Goal: Task Accomplishment & Management: Manage account settings

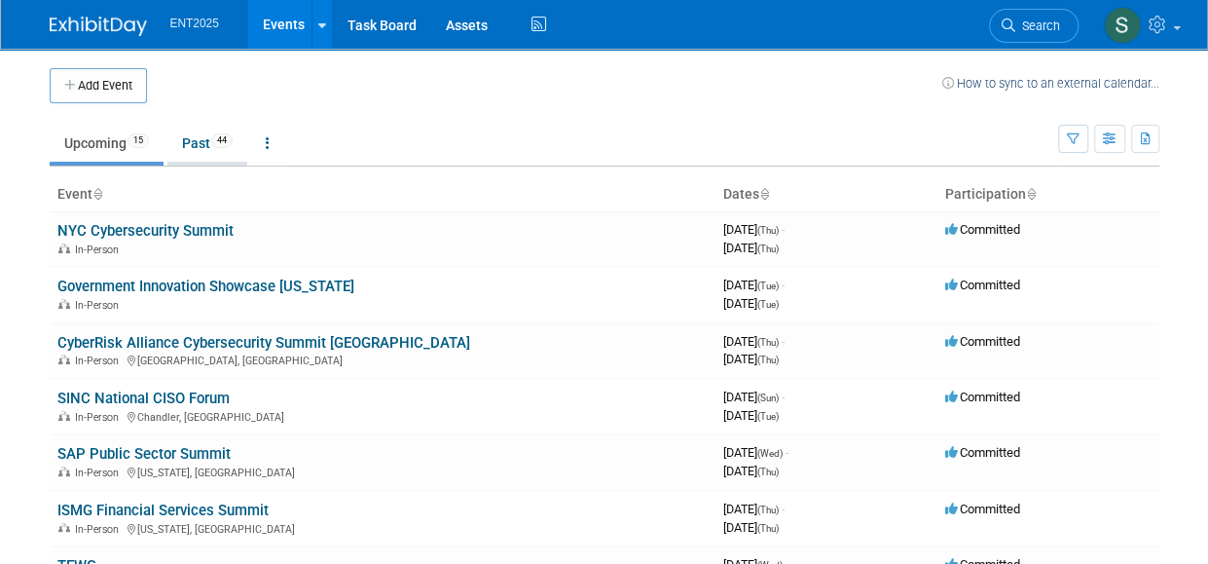
click at [185, 132] on link "Past 44" at bounding box center [207, 143] width 80 height 37
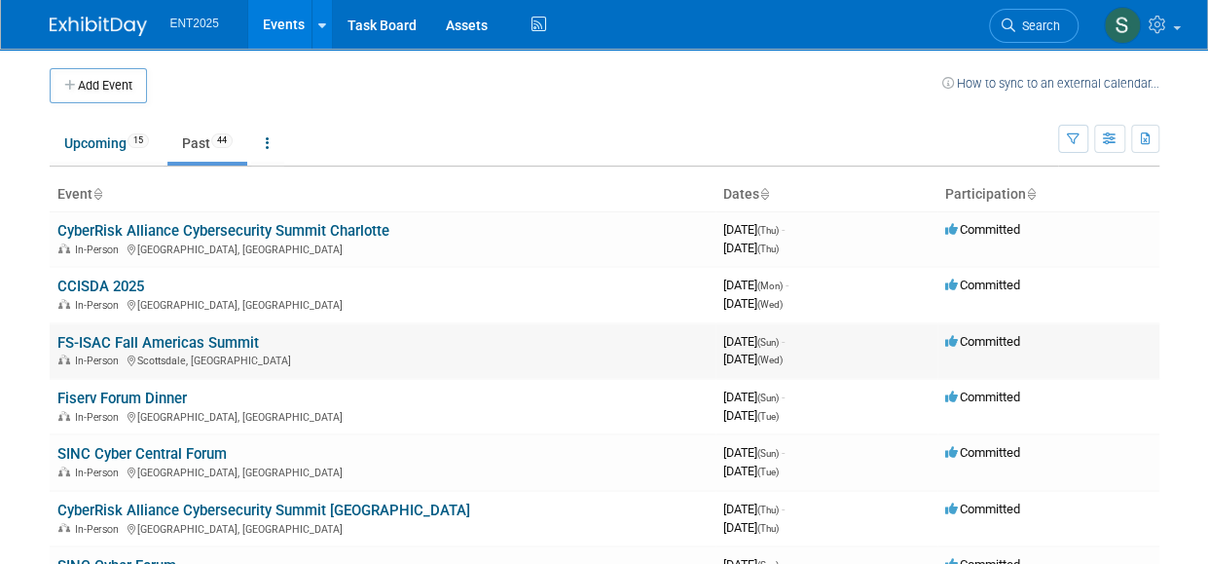
click at [230, 338] on link "FS-ISAC Fall Americas Summit" at bounding box center [158, 343] width 202 height 18
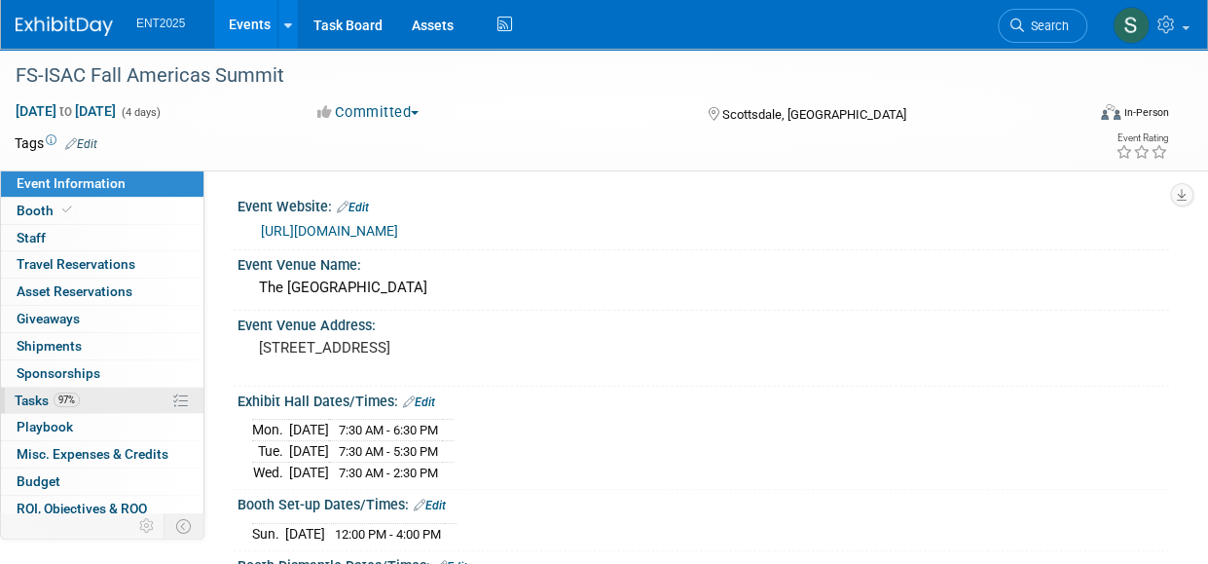
click at [31, 396] on span "Tasks 97%" at bounding box center [47, 400] width 65 height 16
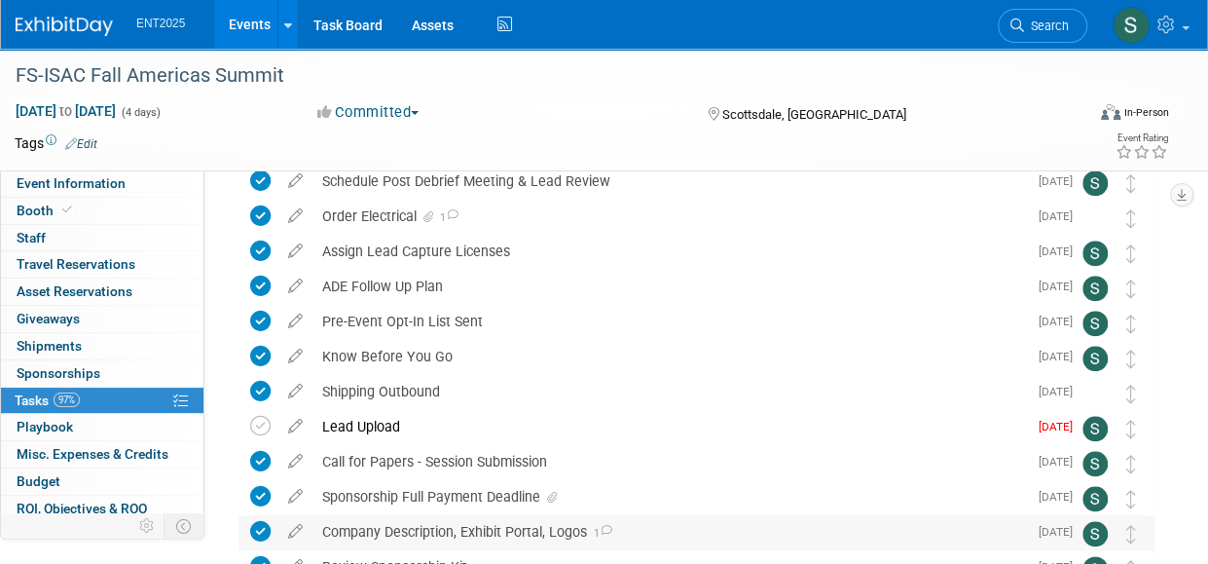
scroll to position [835, 0]
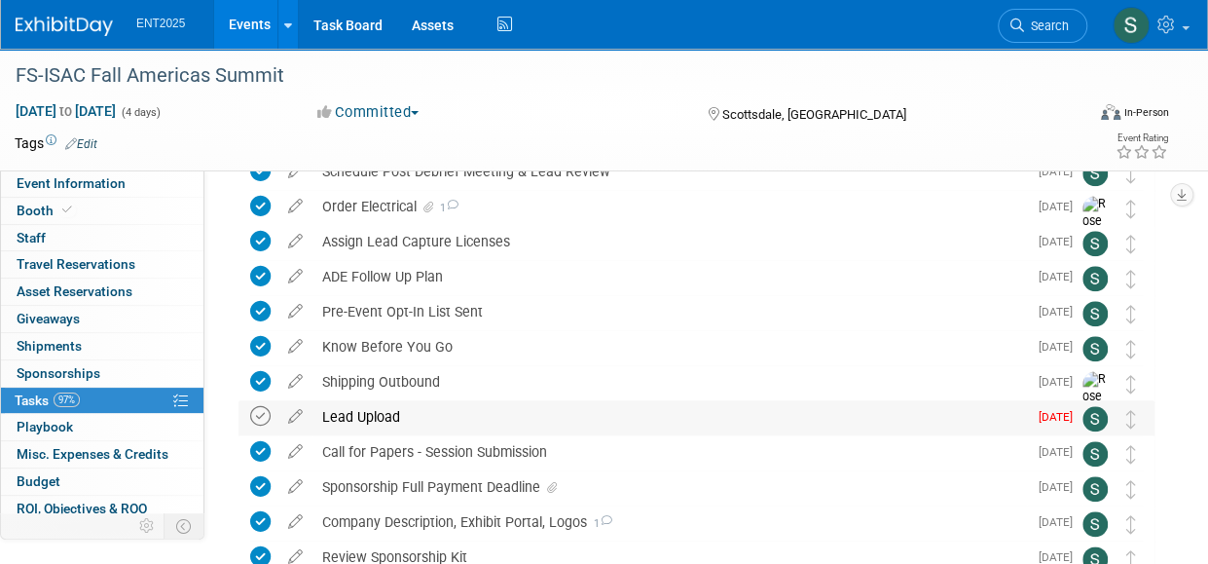
click at [264, 419] on icon at bounding box center [260, 416] width 20 height 20
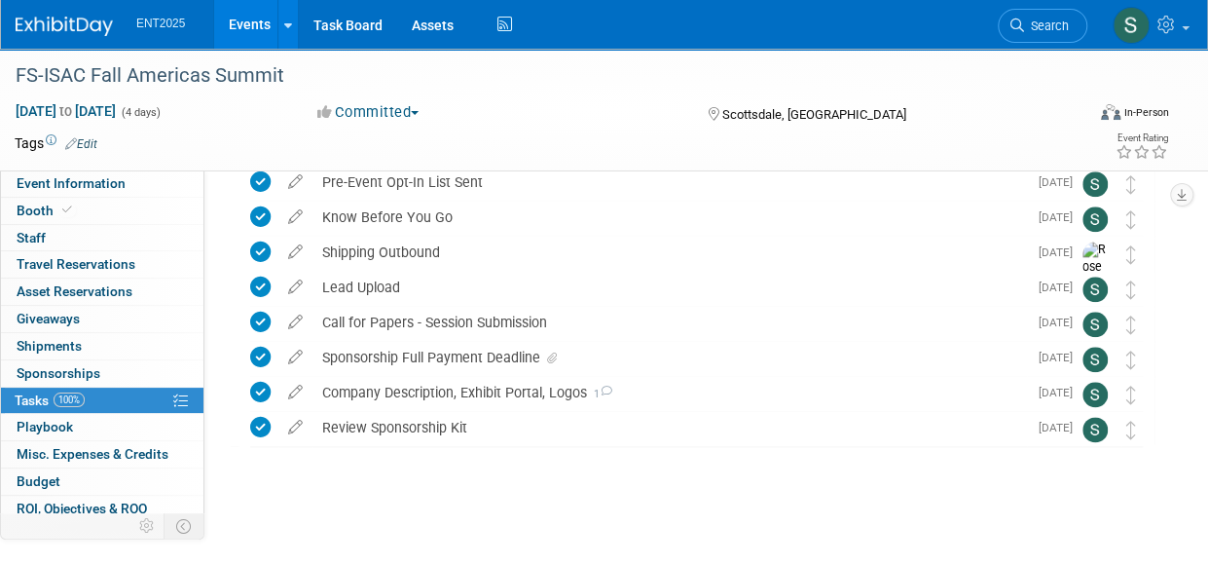
scroll to position [323, 0]
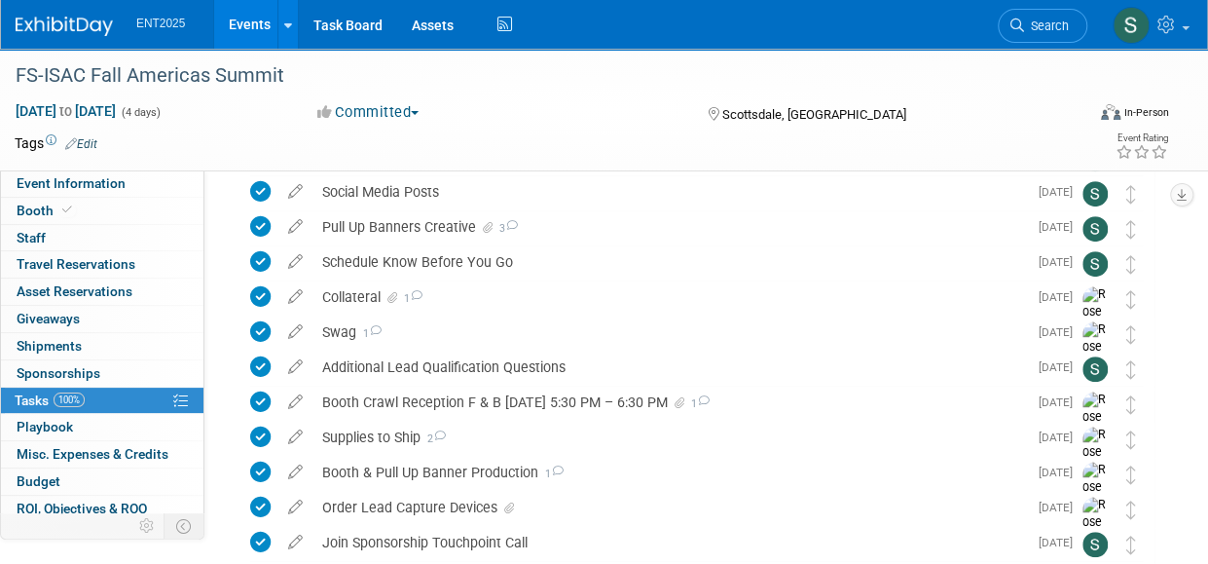
click at [249, 19] on link "Events" at bounding box center [249, 24] width 71 height 49
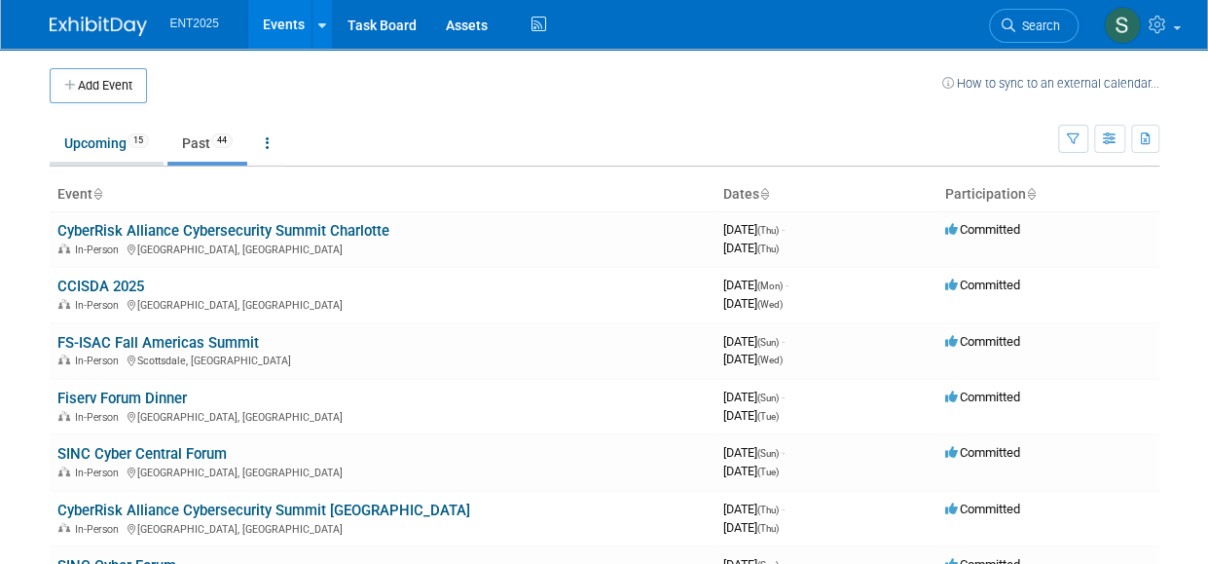
click at [74, 147] on link "Upcoming 15" at bounding box center [107, 143] width 114 height 37
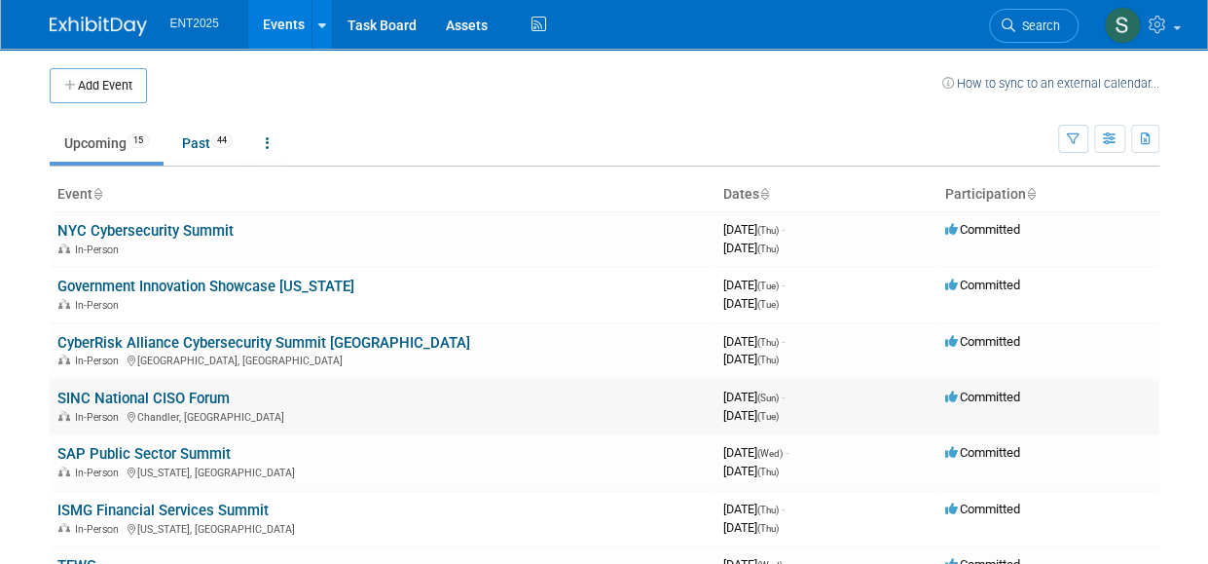
click at [203, 393] on link "SINC National CISO Forum" at bounding box center [143, 399] width 172 height 18
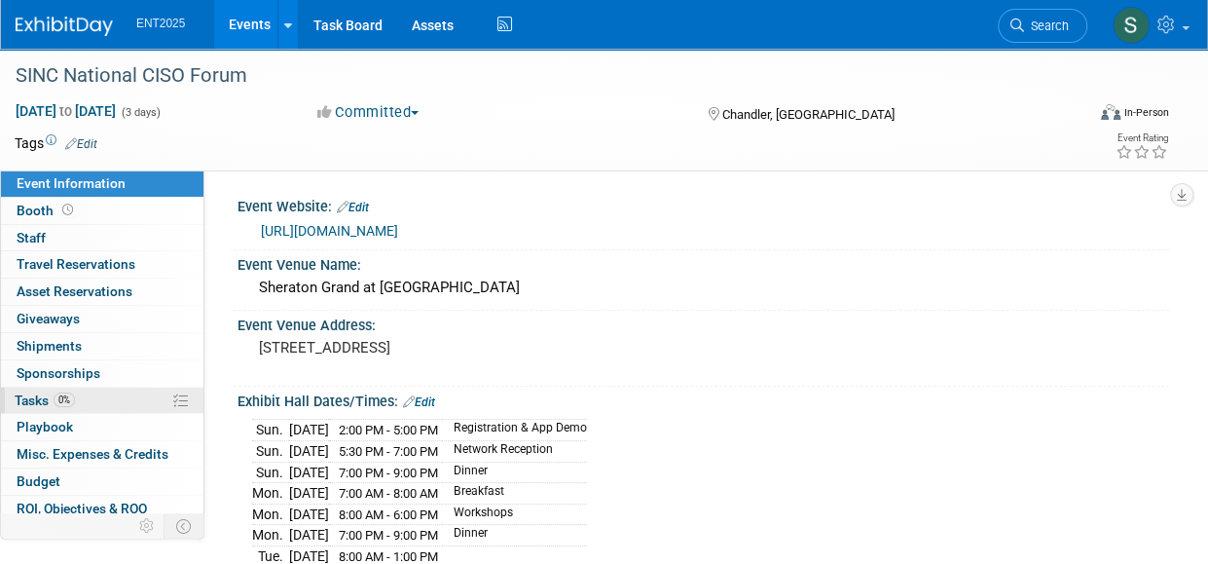
click at [27, 392] on span "Tasks 0%" at bounding box center [45, 400] width 60 height 16
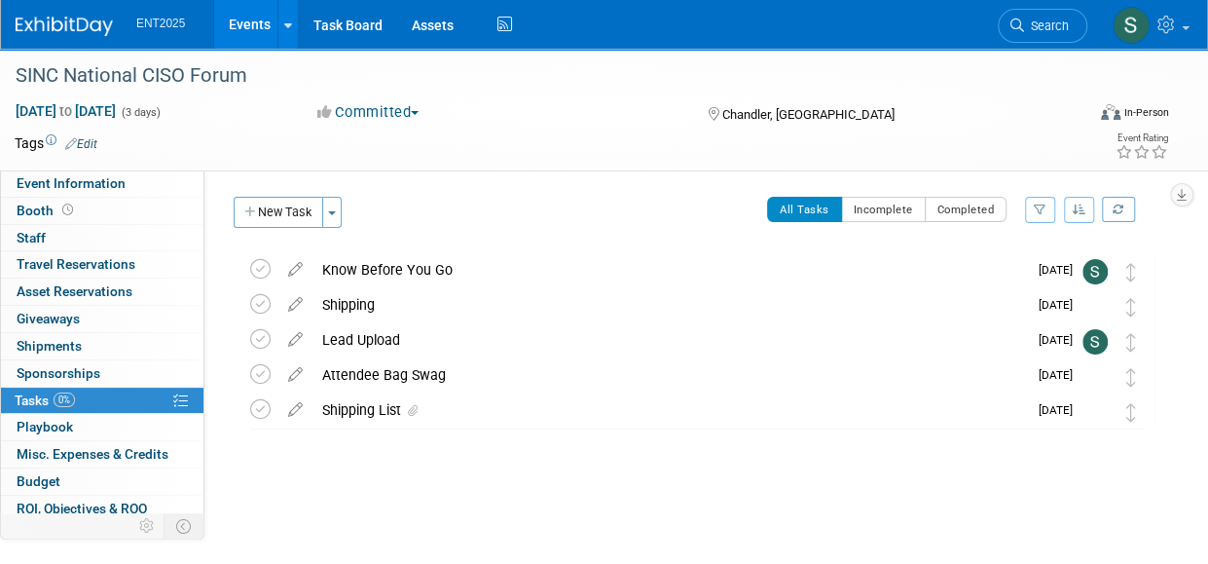
drag, startPoint x: 391, startPoint y: 478, endPoint x: 371, endPoint y: 482, distance: 20.8
click at [384, 482] on div "SINC National CISO Forum Chandler, AZ Nov 2, 2025 to Nov 4, 2025 (Going) Know B…" at bounding box center [692, 379] width 926 height 254
click at [299, 301] on icon at bounding box center [295, 300] width 34 height 24
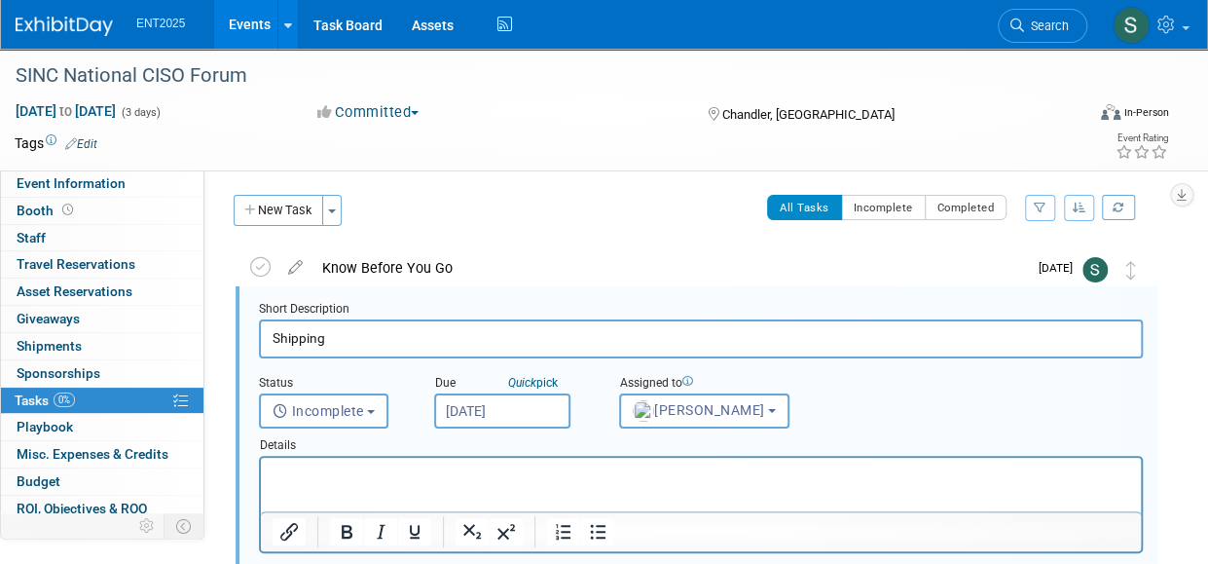
scroll to position [2, 0]
click at [290, 469] on p "Rich Text Area. Press ALT-0 for help." at bounding box center [702, 474] width 858 height 19
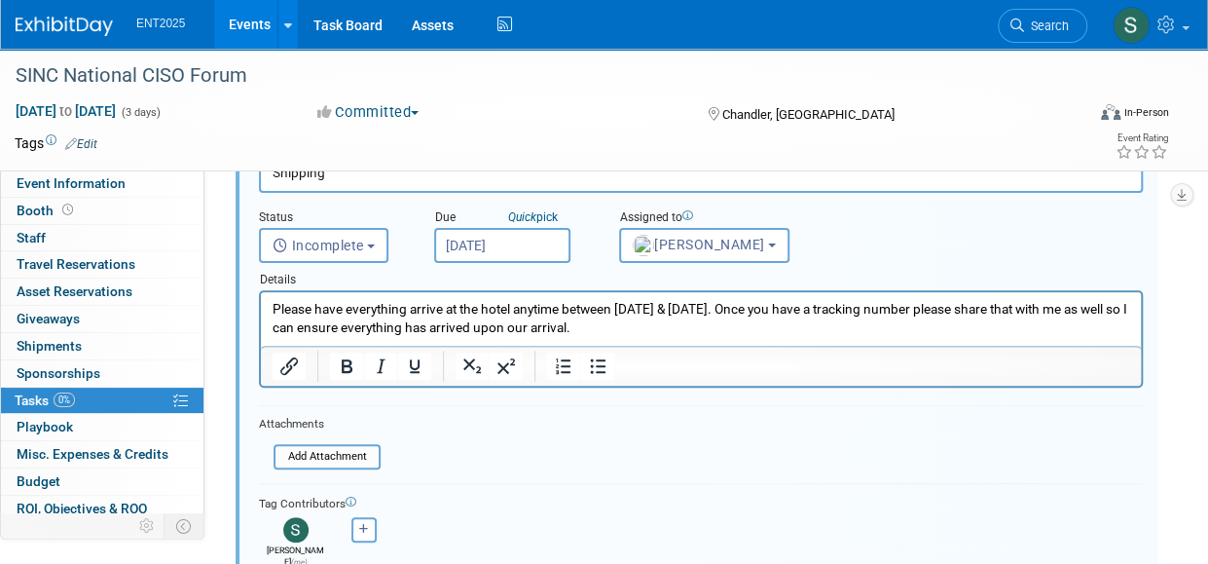
scroll to position [170, 0]
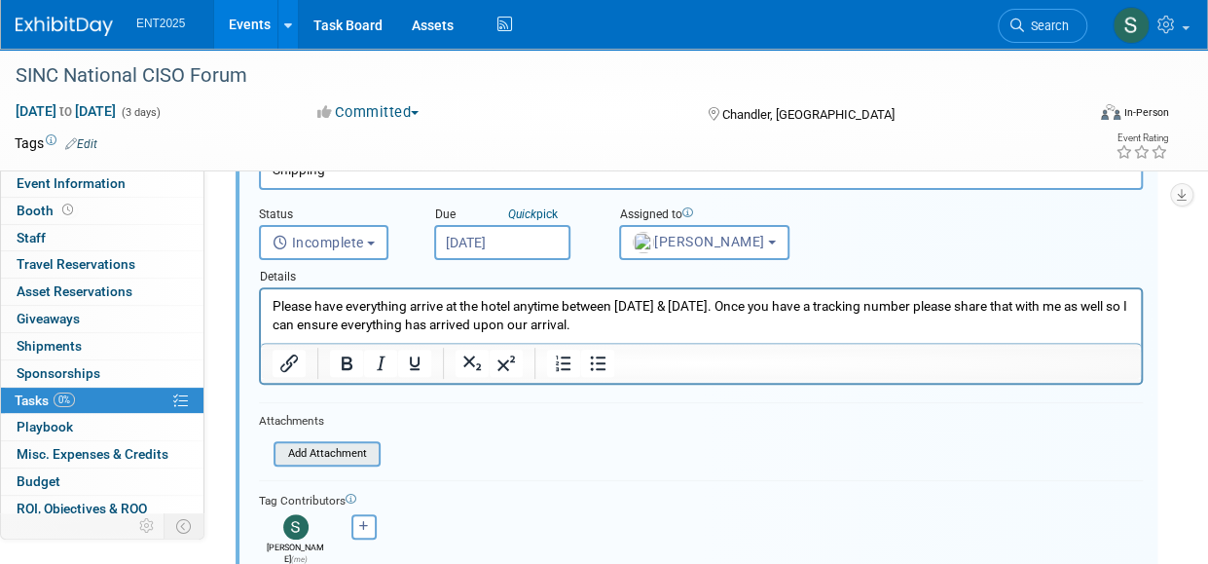
click at [324, 456] on input "file" at bounding box center [279, 453] width 199 height 21
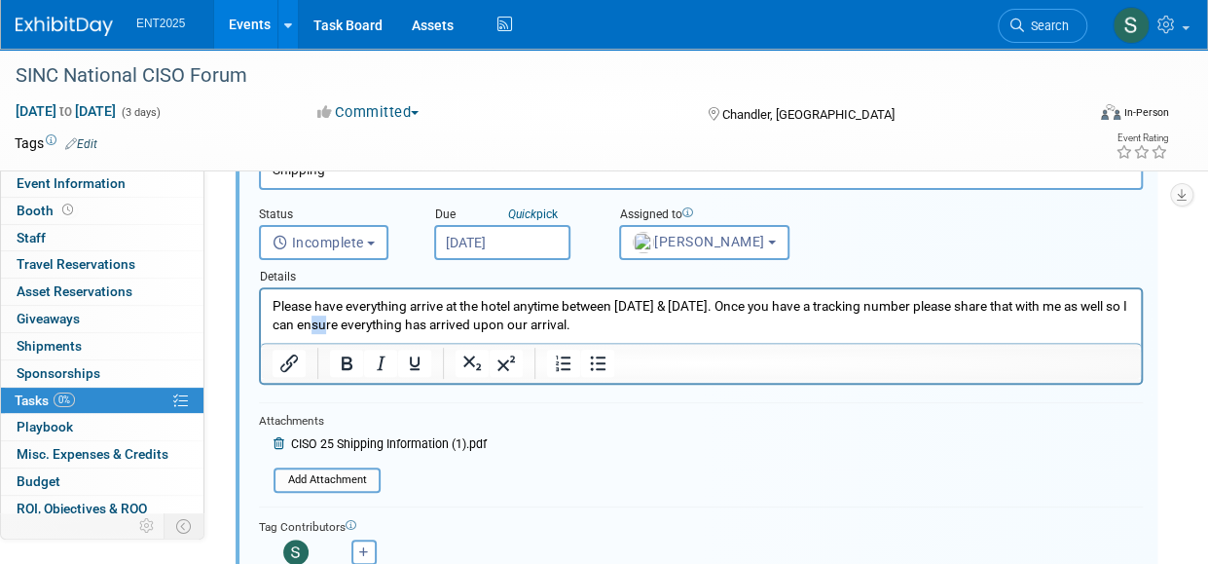
drag, startPoint x: 328, startPoint y: 321, endPoint x: 345, endPoint y: 321, distance: 16.6
click at [345, 321] on p "Please have everything arrive at the hotel anytime between Thursday, Oct 30th &…" at bounding box center [702, 315] width 858 height 37
click at [467, 318] on p "Please have everything arrive at the hotel anytime between Thursday, Oct 30th &…" at bounding box center [702, 315] width 858 height 37
click at [809, 326] on p "Please have everything arrive at the hotel anytime between Thursday, Oct 30th &…" at bounding box center [702, 315] width 858 height 37
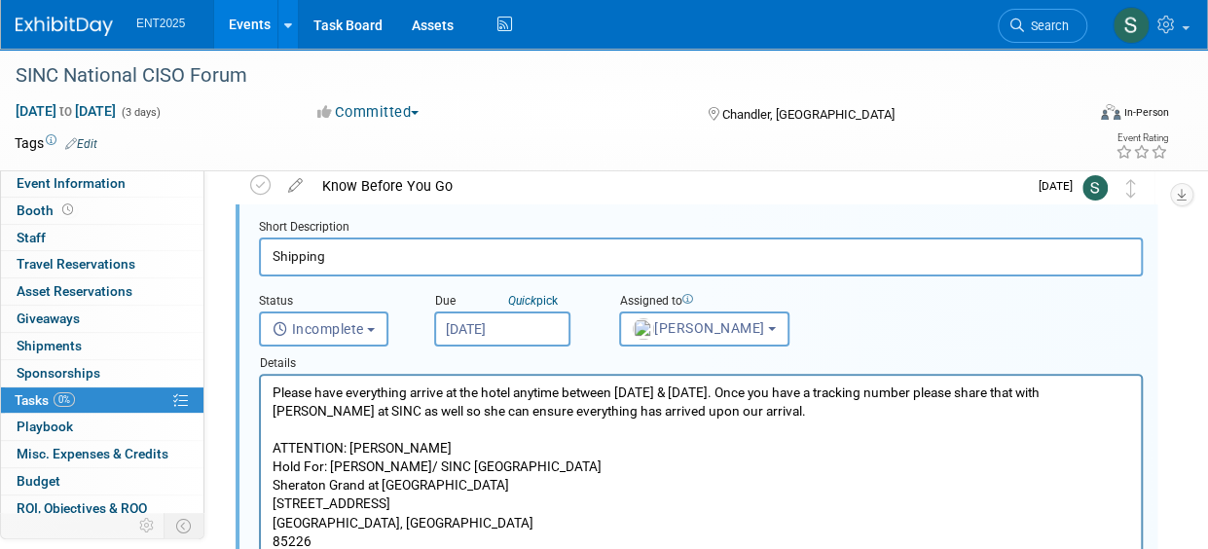
scroll to position [81, 0]
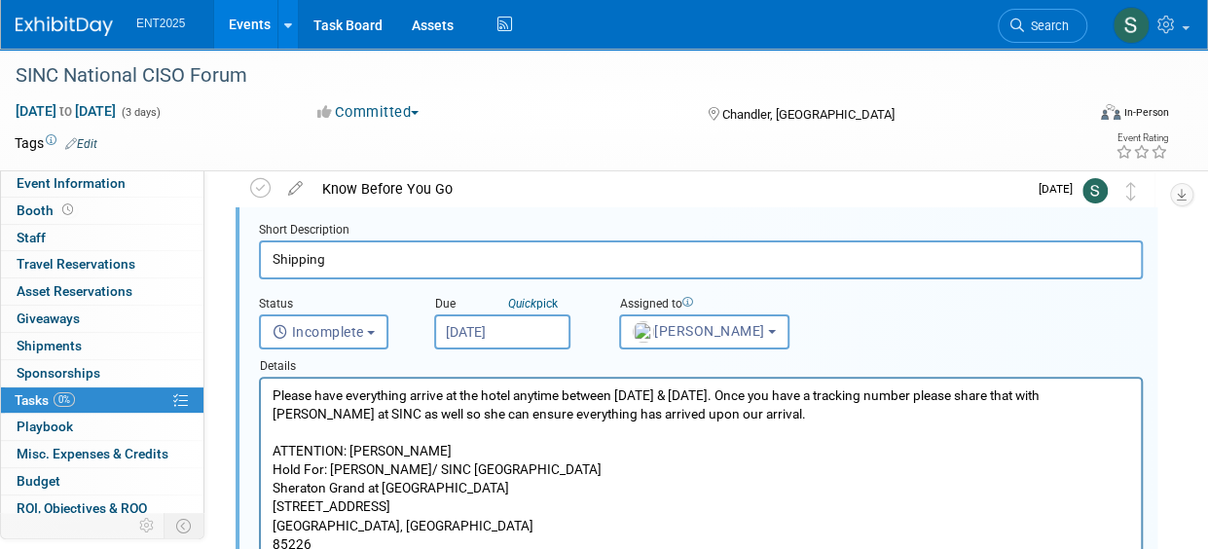
click at [532, 326] on input "Oct 23, 2025" at bounding box center [502, 332] width 136 height 35
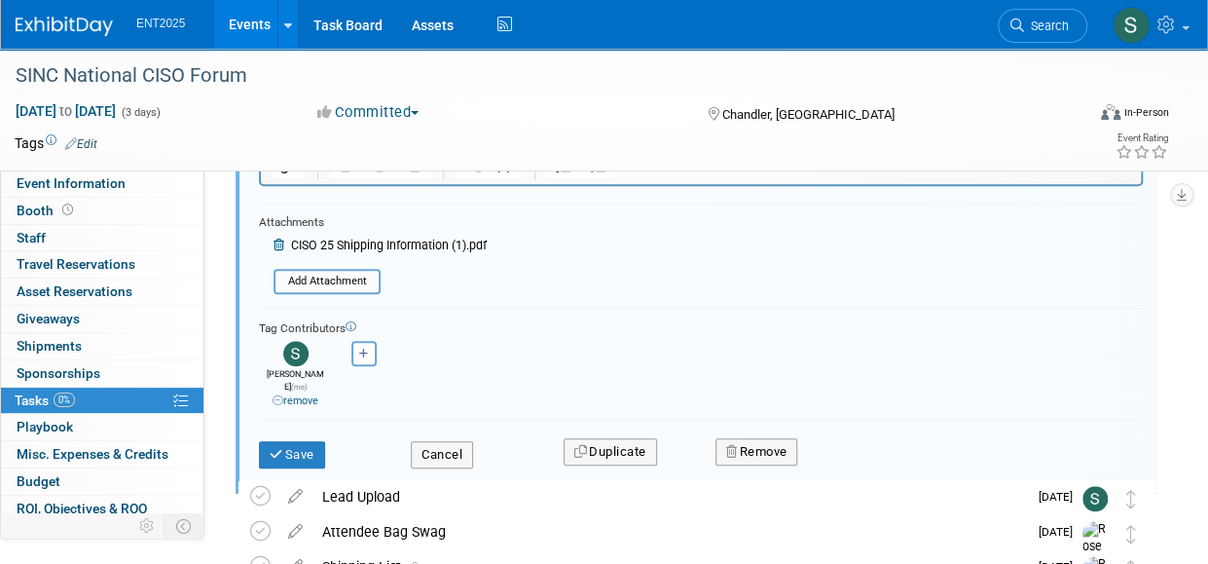
scroll to position [499, 0]
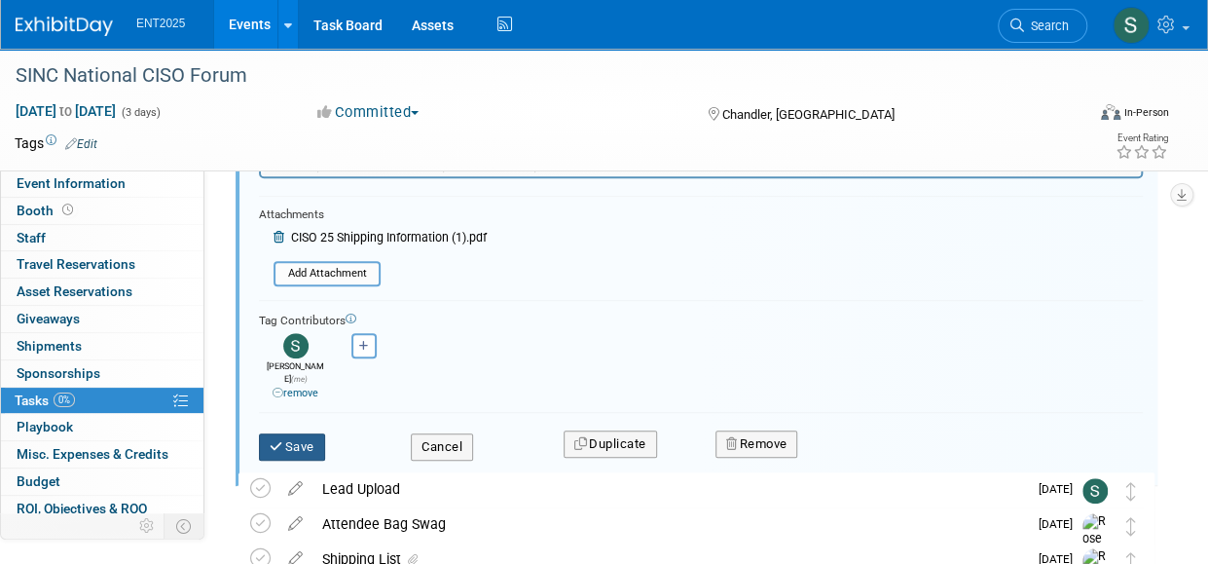
click at [288, 435] on button "Save" at bounding box center [292, 446] width 66 height 27
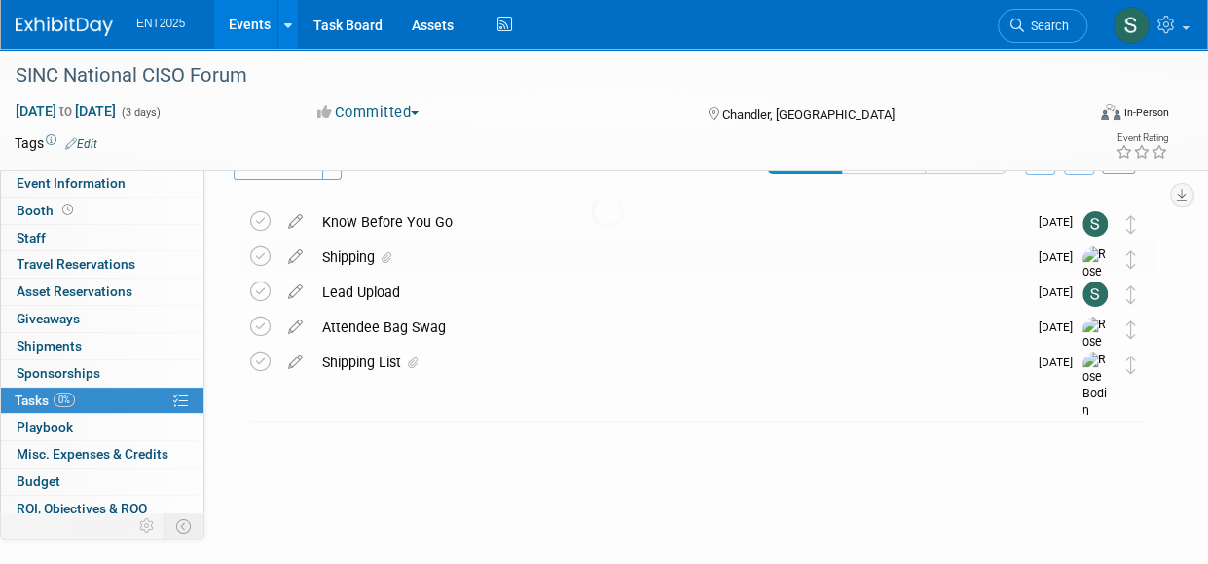
scroll to position [47, 0]
click at [137, 183] on link "Event Information" at bounding box center [102, 183] width 203 height 26
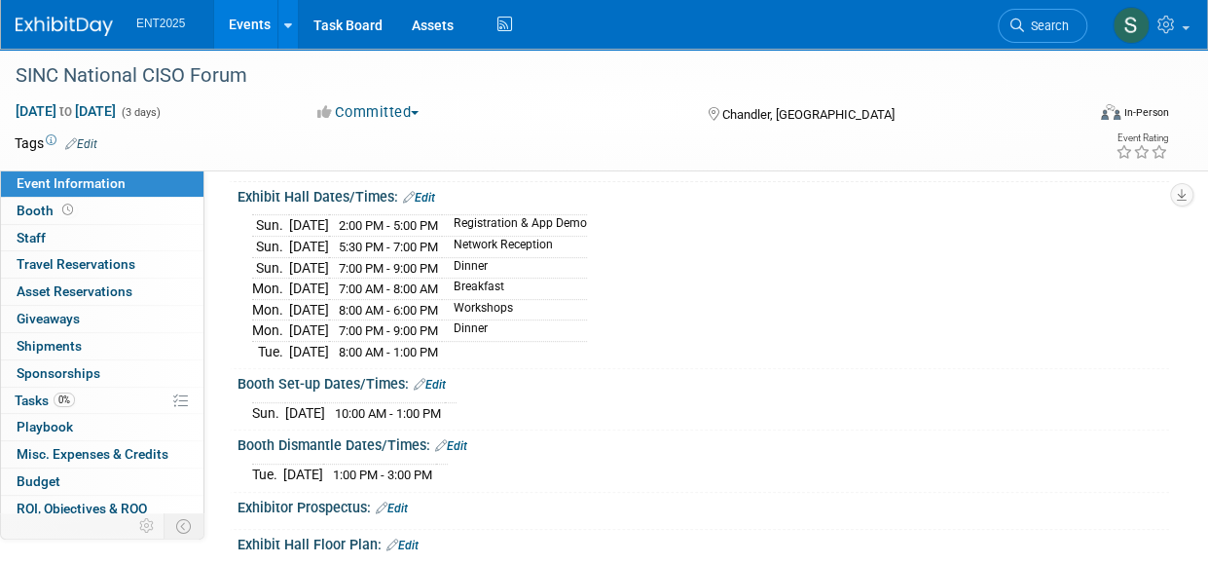
scroll to position [131, 0]
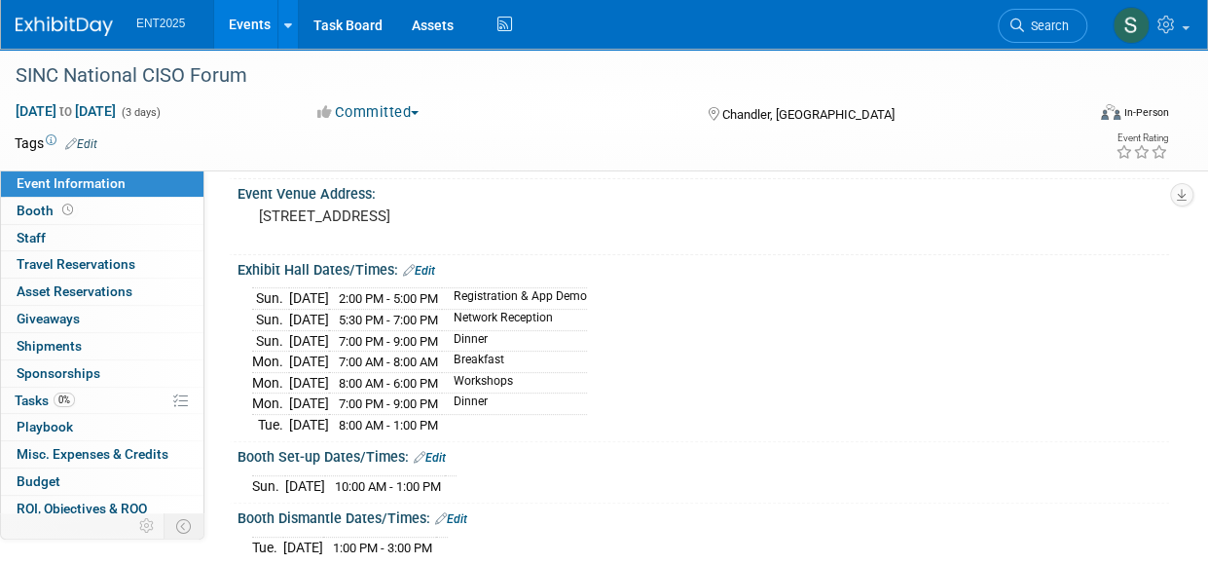
drag, startPoint x: 255, startPoint y: 27, endPoint x: 247, endPoint y: 19, distance: 11.0
click at [255, 26] on link "Events" at bounding box center [249, 24] width 71 height 49
